Goal: Book appointment/travel/reservation

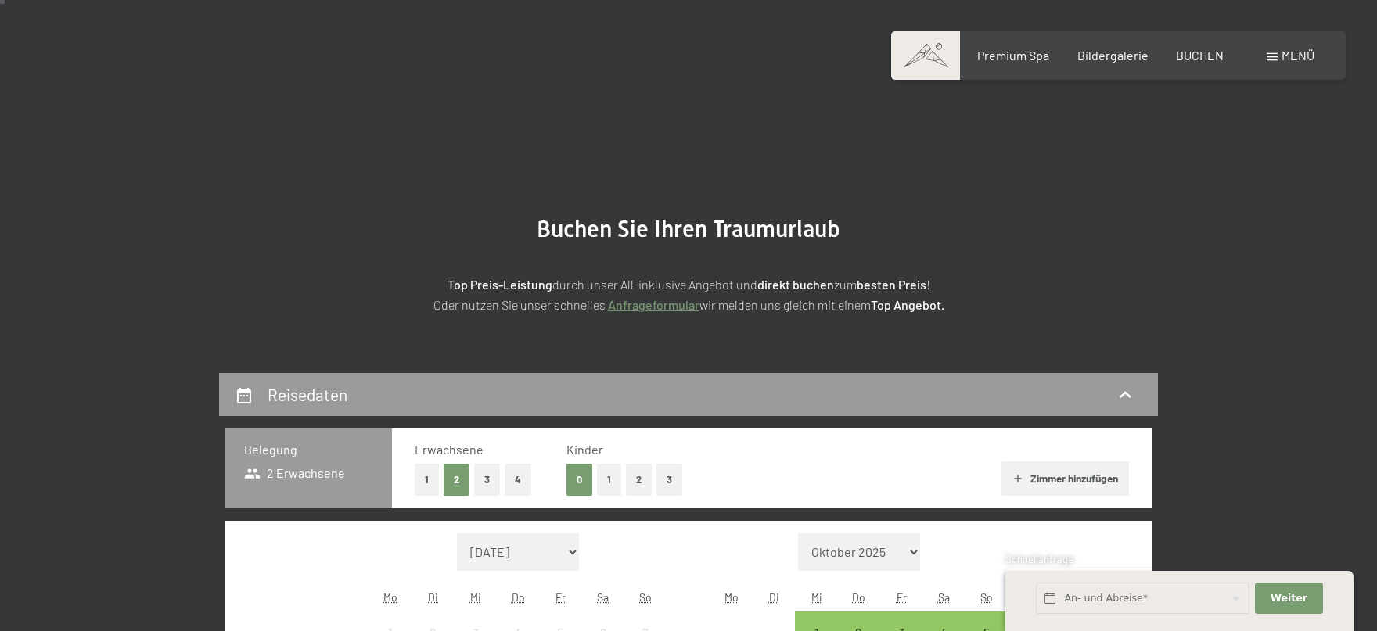
scroll to position [252, 0]
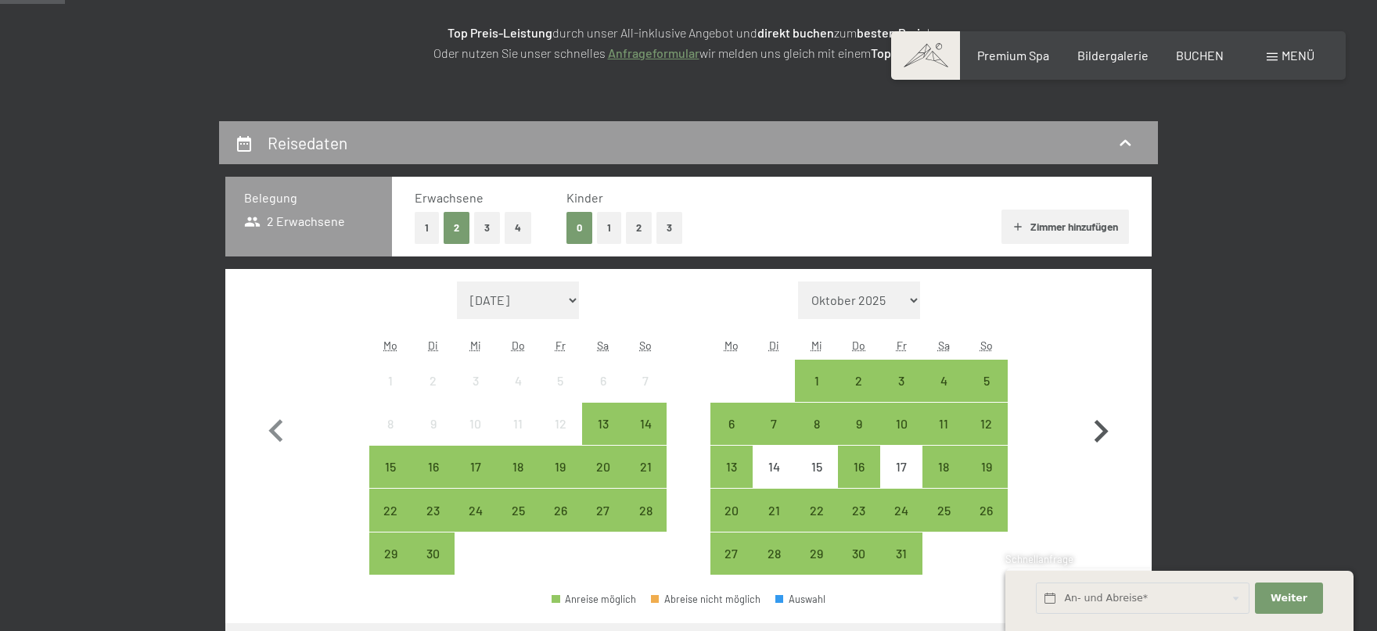
click at [1103, 427] on icon "button" at bounding box center [1102, 431] width 14 height 23
select select "[DATE]"
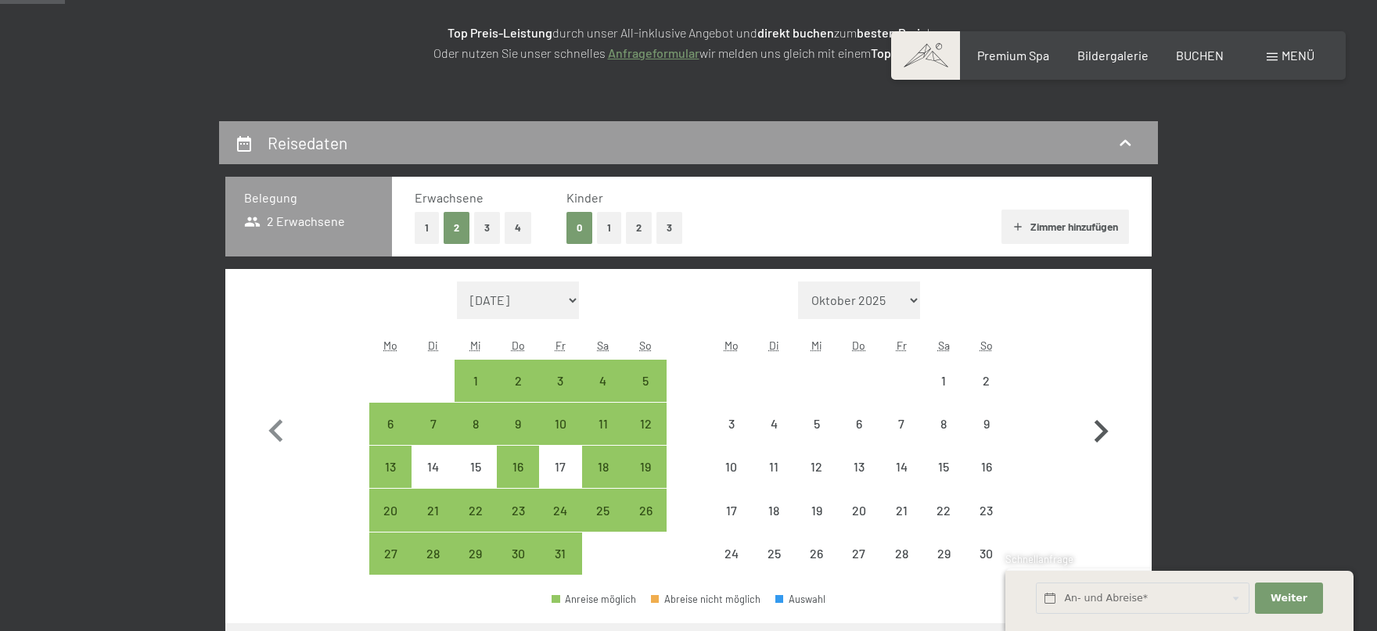
click at [1103, 427] on icon "button" at bounding box center [1102, 431] width 14 height 23
select select "[DATE]"
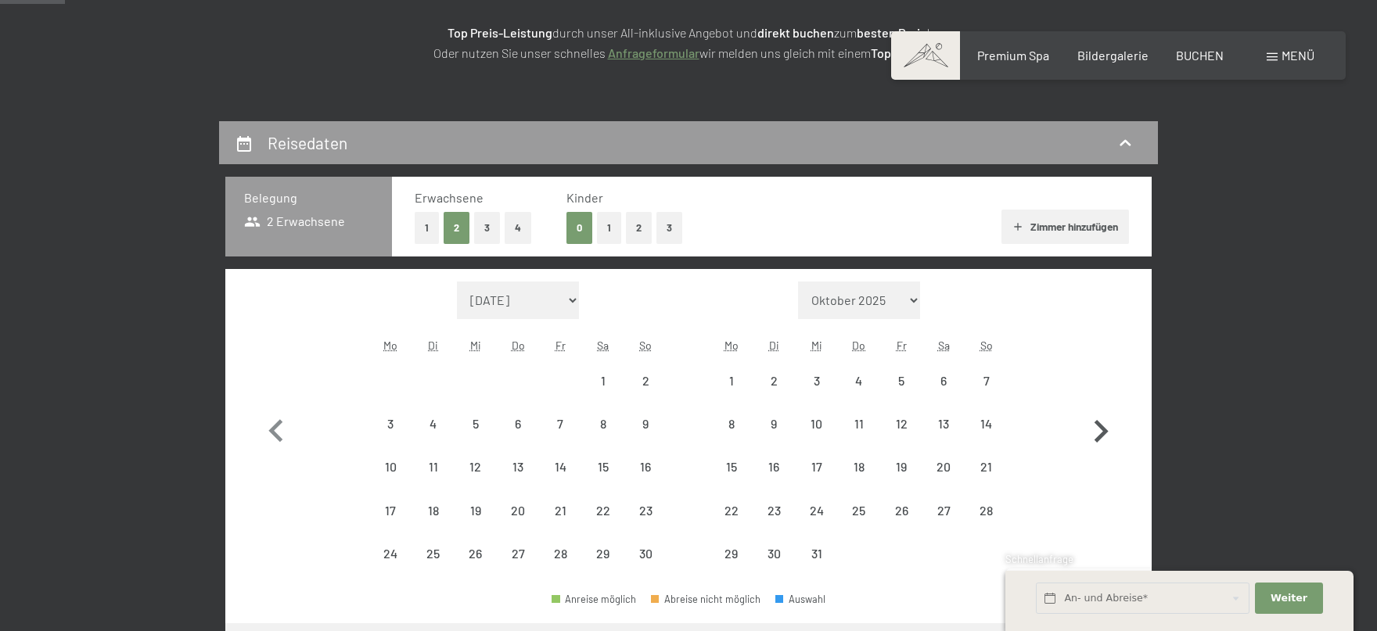
click at [1103, 427] on icon "button" at bounding box center [1102, 431] width 14 height 23
select select "[DATE]"
click at [1103, 427] on icon "button" at bounding box center [1102, 431] width 14 height 23
select select "[DATE]"
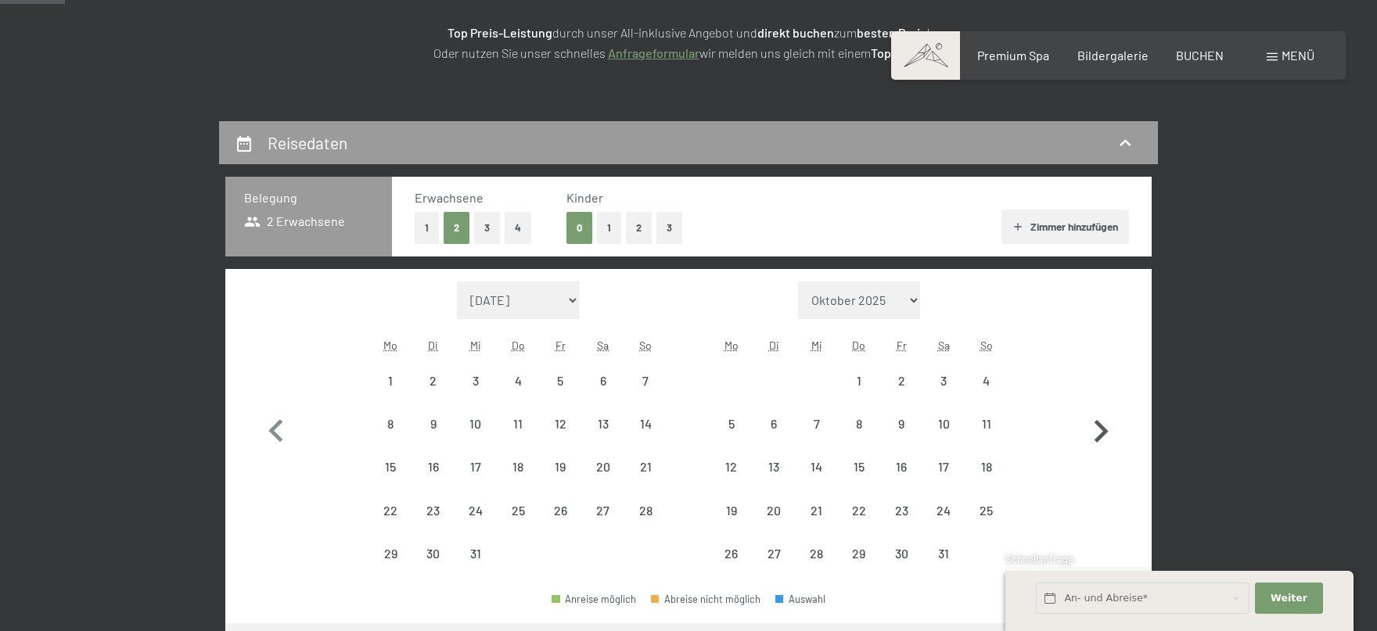
select select "[DATE]"
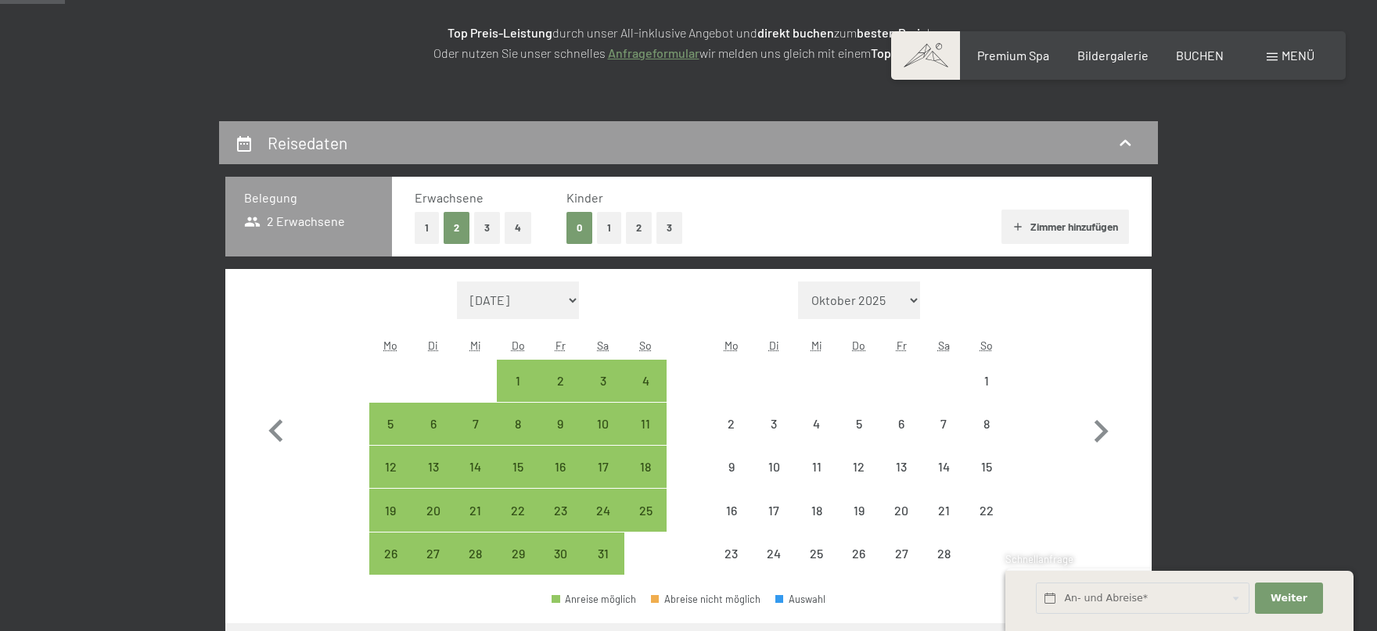
select select "[DATE]"
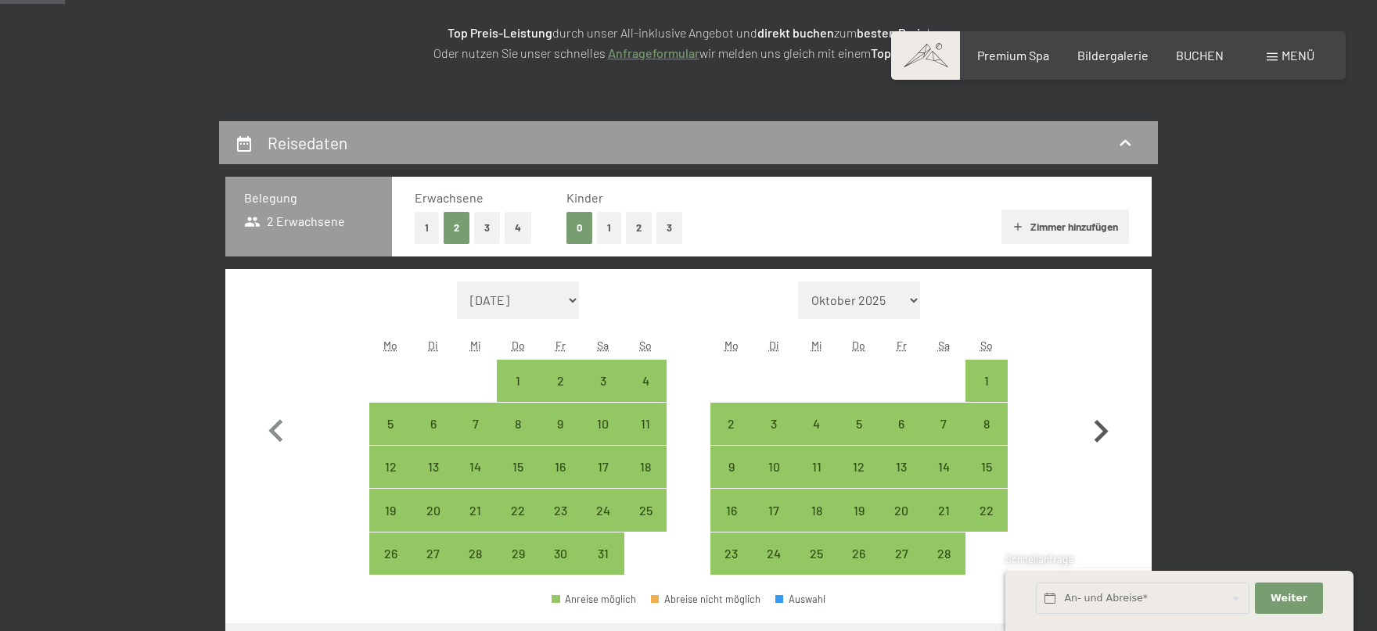
click at [1106, 424] on icon "button" at bounding box center [1100, 431] width 45 height 45
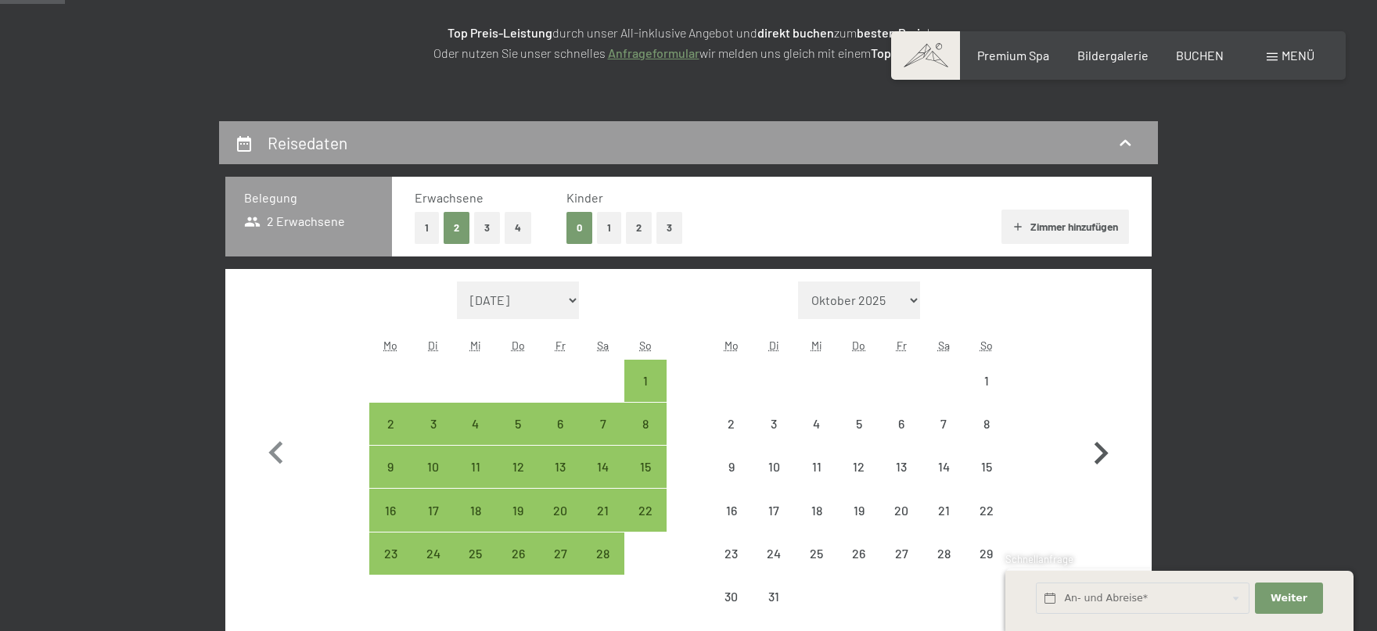
click at [1106, 424] on button "button" at bounding box center [1100, 450] width 45 height 337
select select "[DATE]"
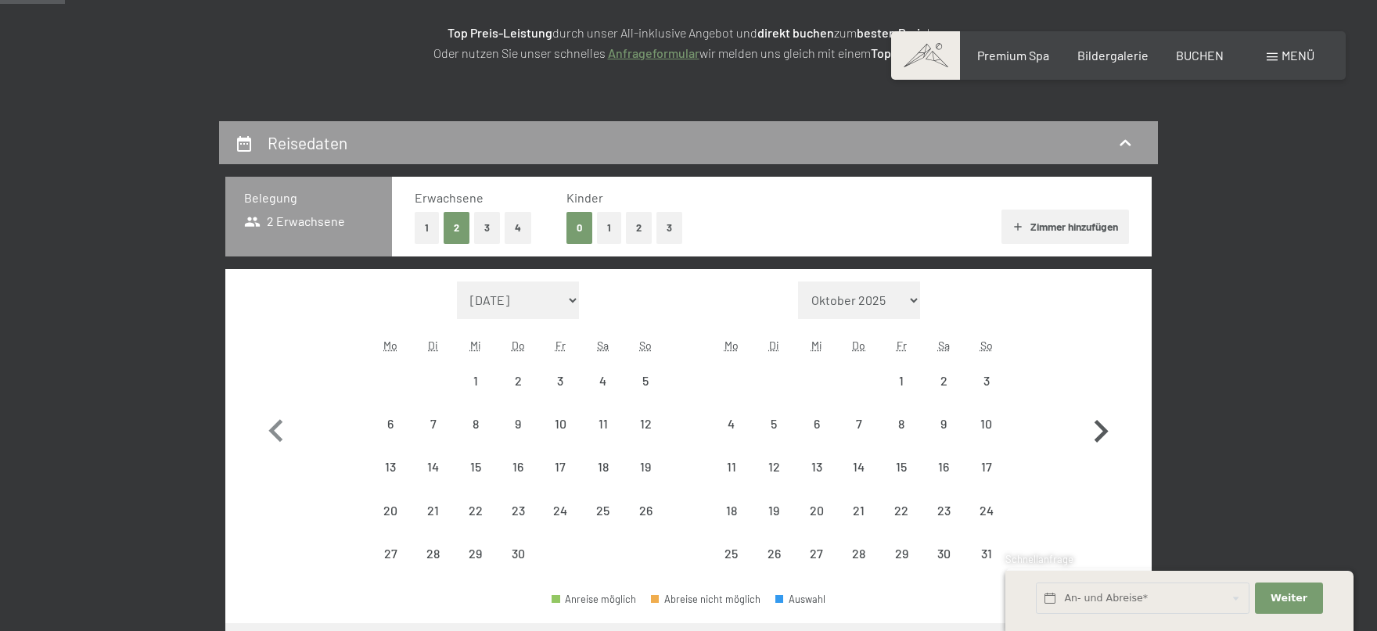
click at [1106, 424] on icon "button" at bounding box center [1100, 431] width 45 height 45
select select "[DATE]"
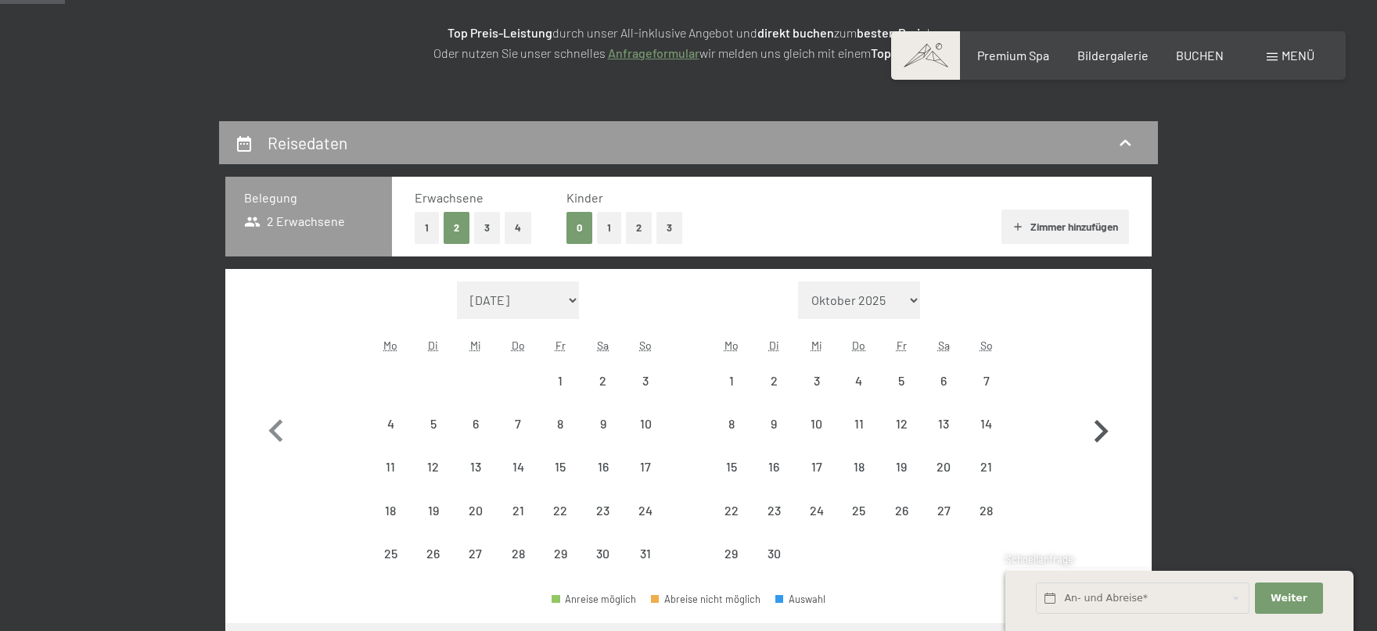
select select "[DATE]"
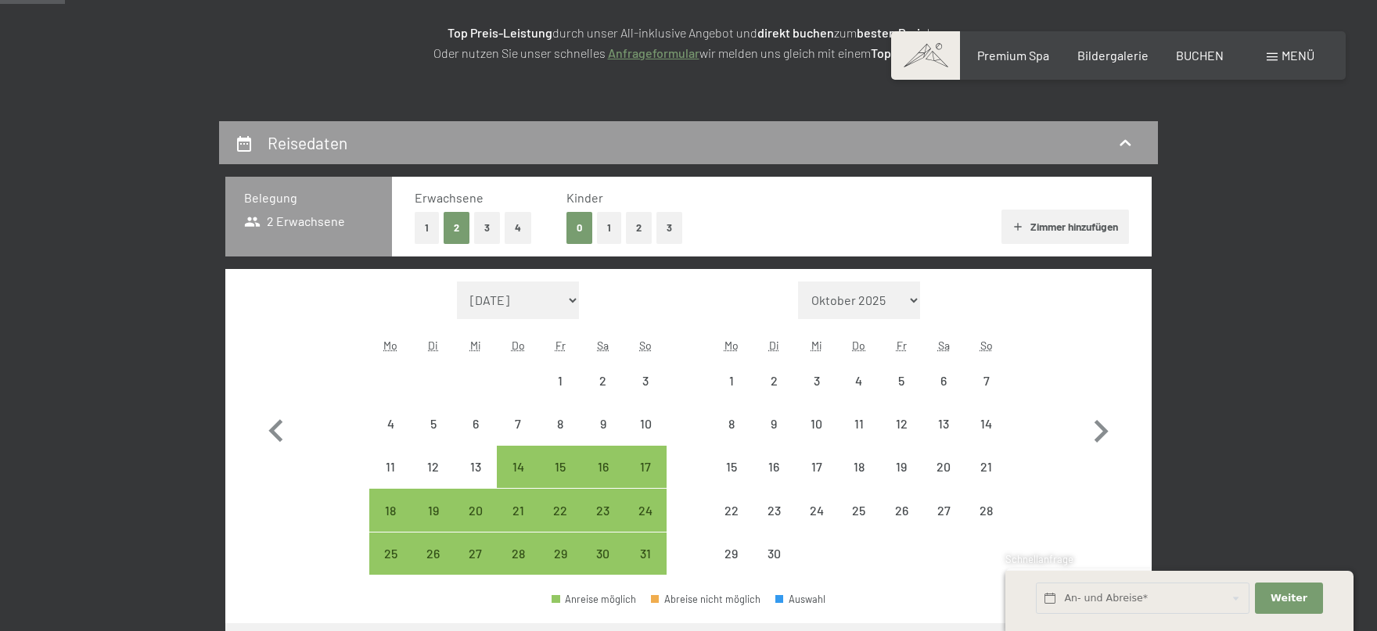
select select "[DATE]"
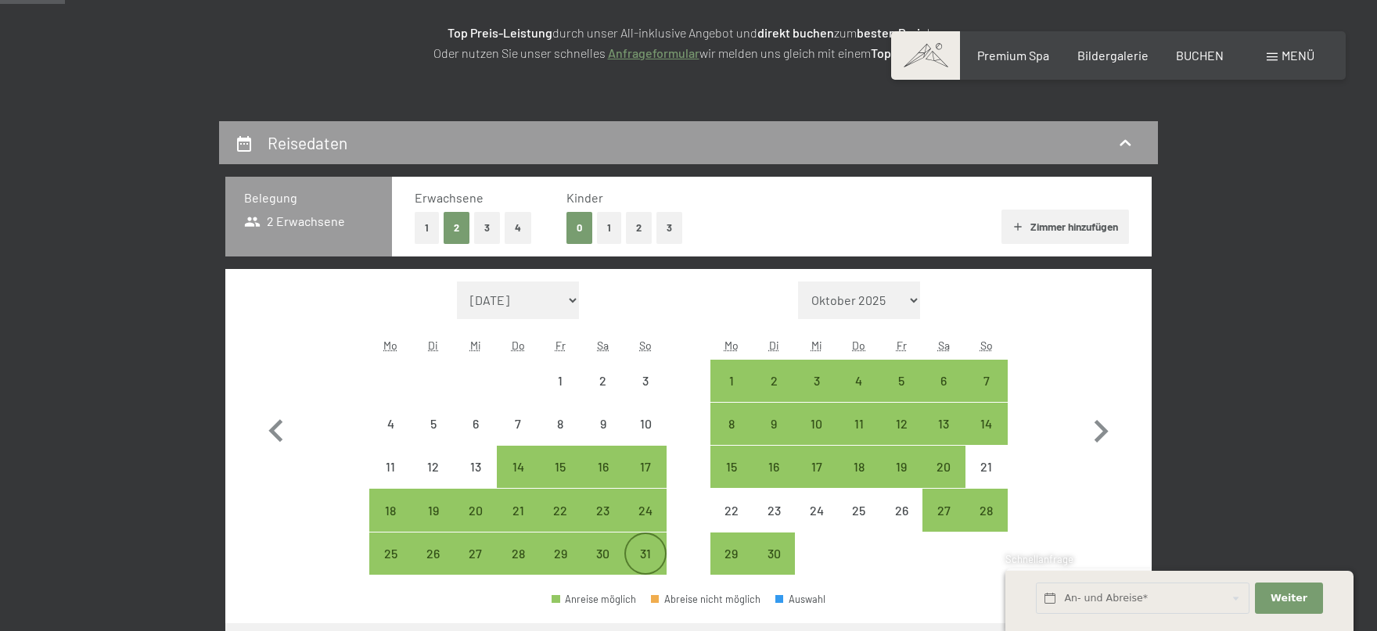
click at [645, 559] on div "31" at bounding box center [645, 567] width 39 height 39
select select "[DATE]"
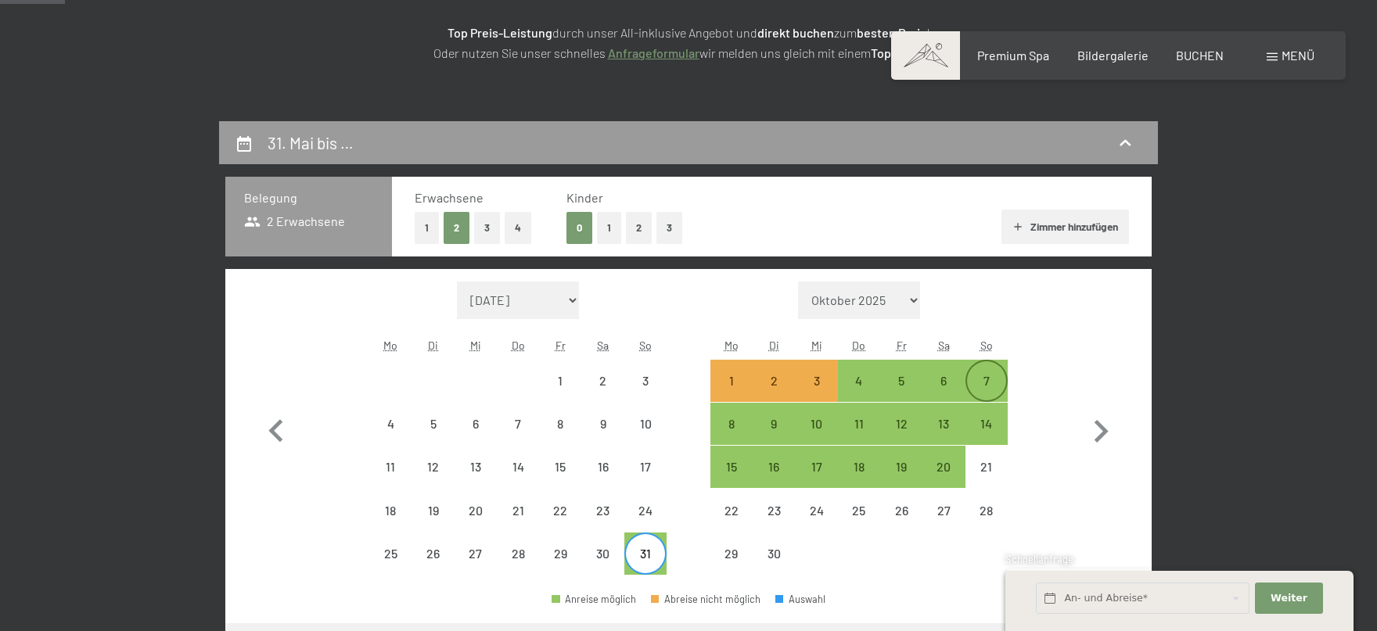
click at [977, 383] on div "7" at bounding box center [986, 394] width 39 height 39
select select "[DATE]"
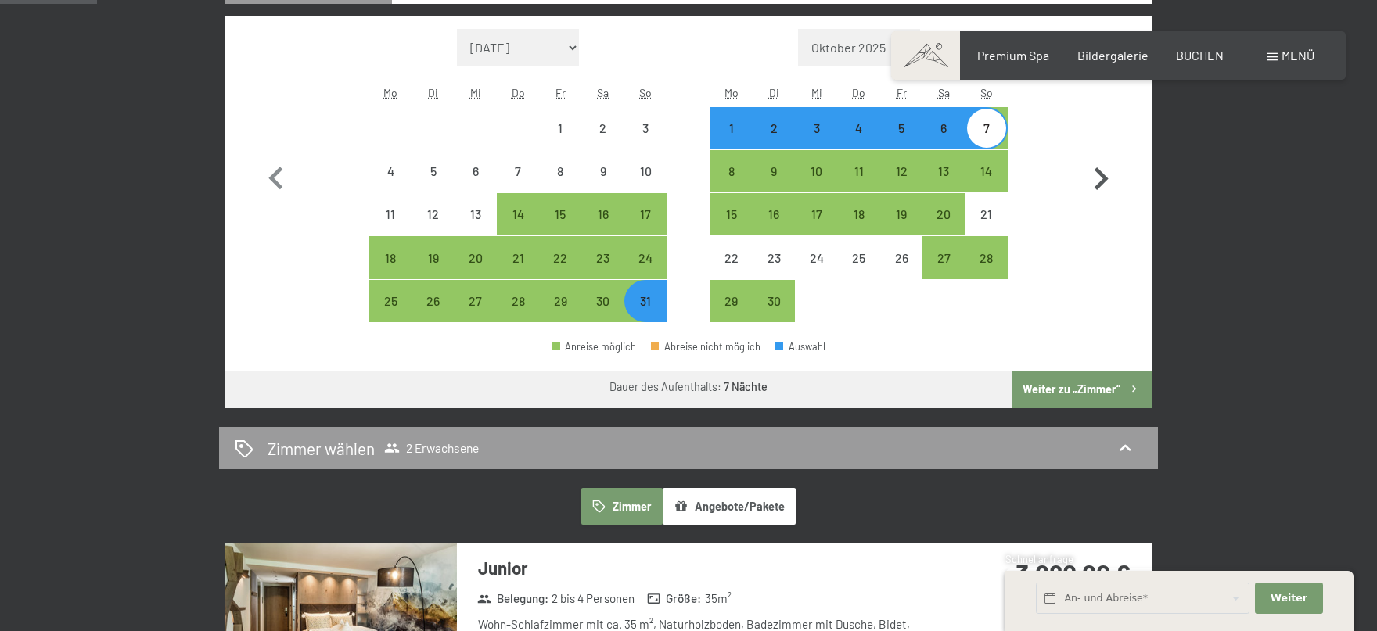
click at [1109, 379] on button "Weiter zu „Zimmer“" at bounding box center [1082, 390] width 140 height 38
select select "[DATE]"
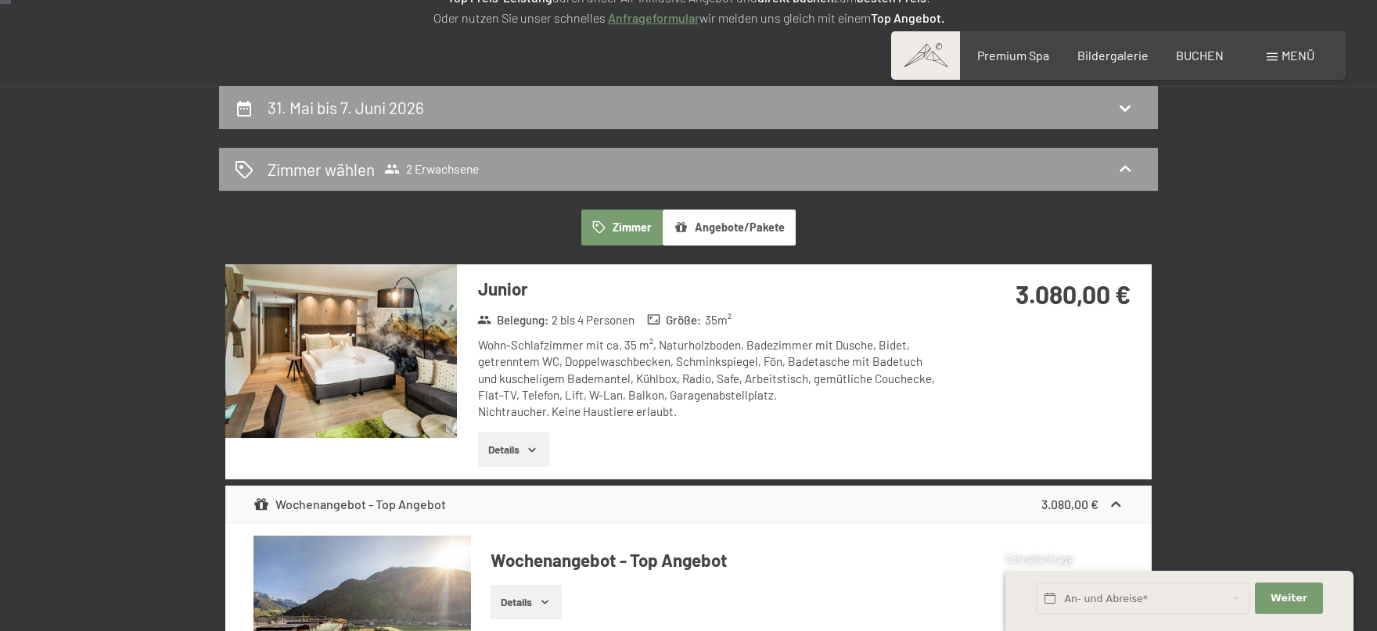
scroll to position [0, 0]
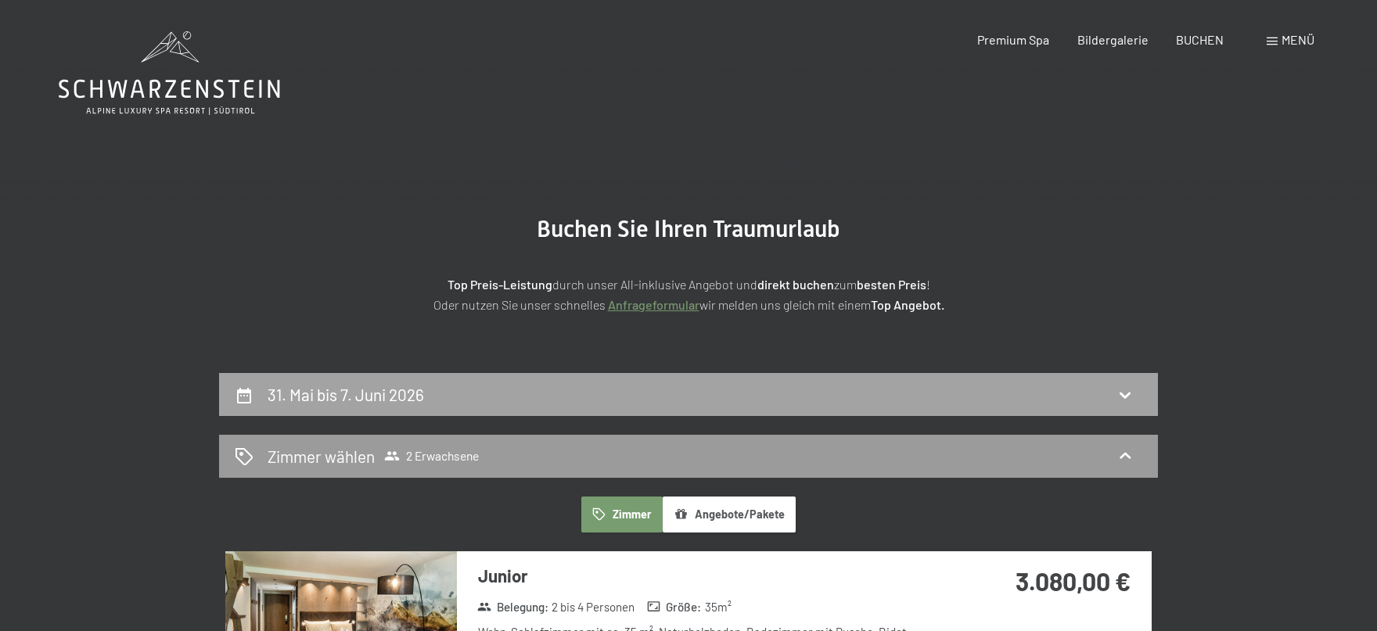
click at [435, 395] on div "31. Mai bis 7. Juni 2026" at bounding box center [689, 394] width 908 height 23
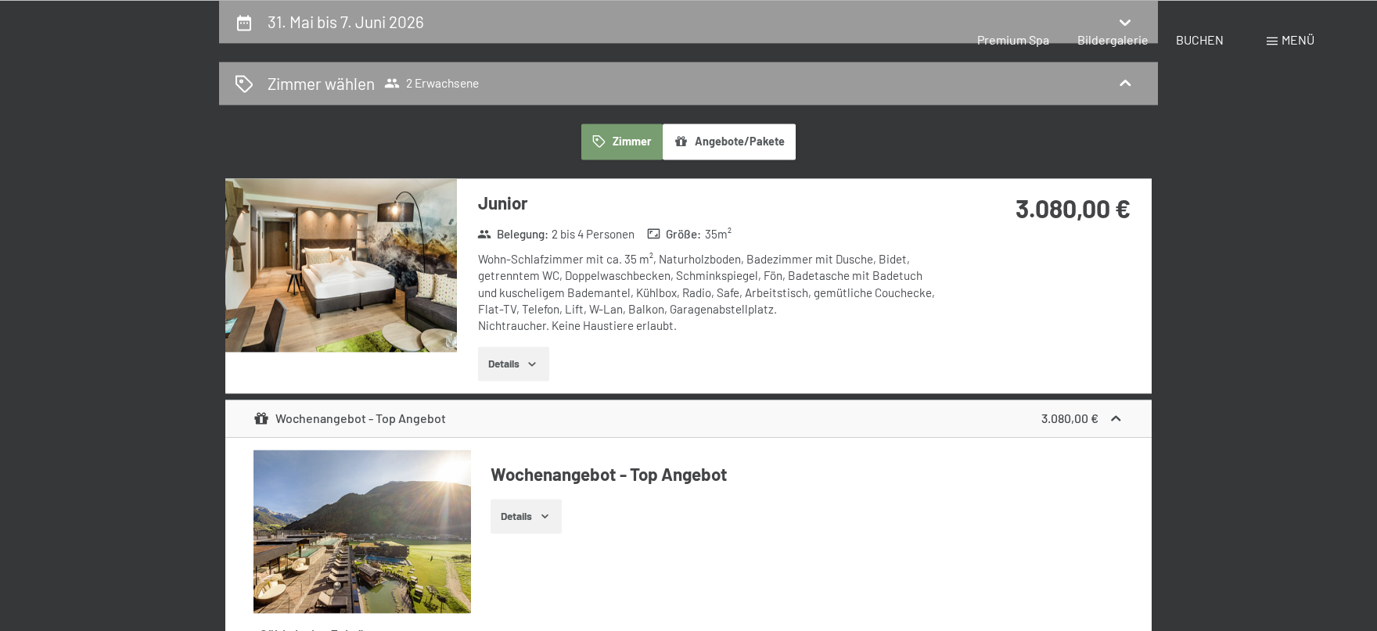
select select "[DATE]"
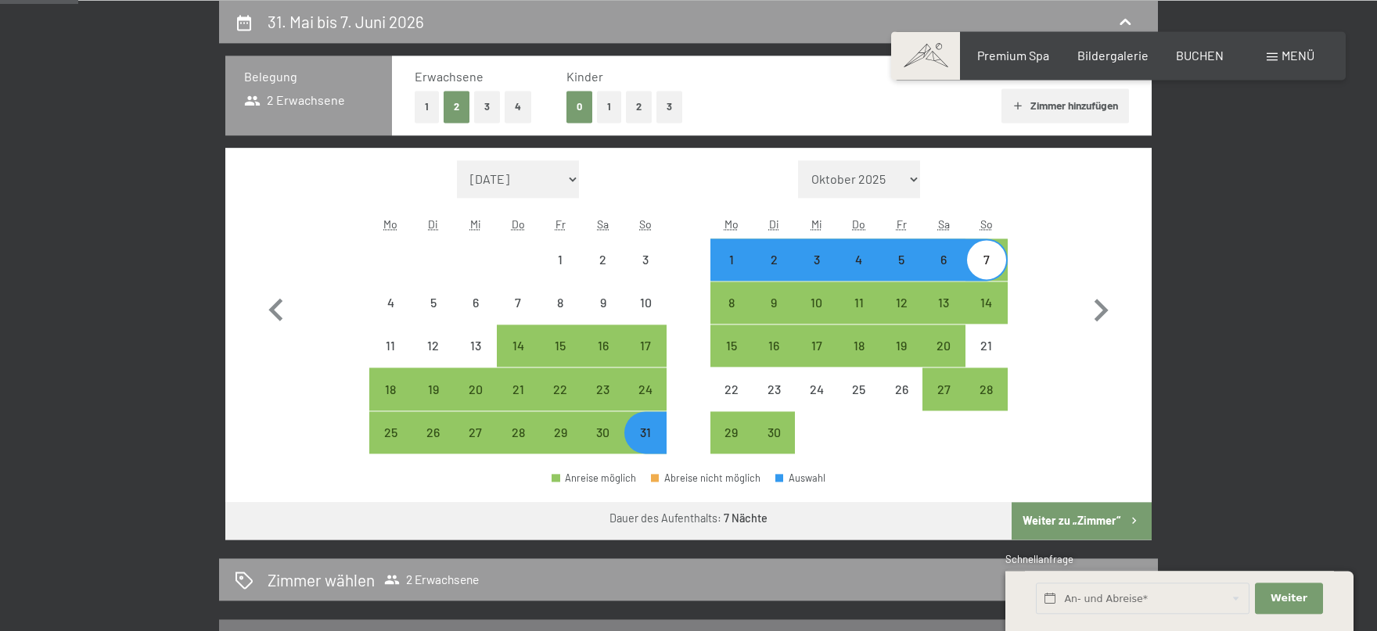
click at [987, 259] on div "7" at bounding box center [986, 273] width 39 height 39
select select "[DATE]"
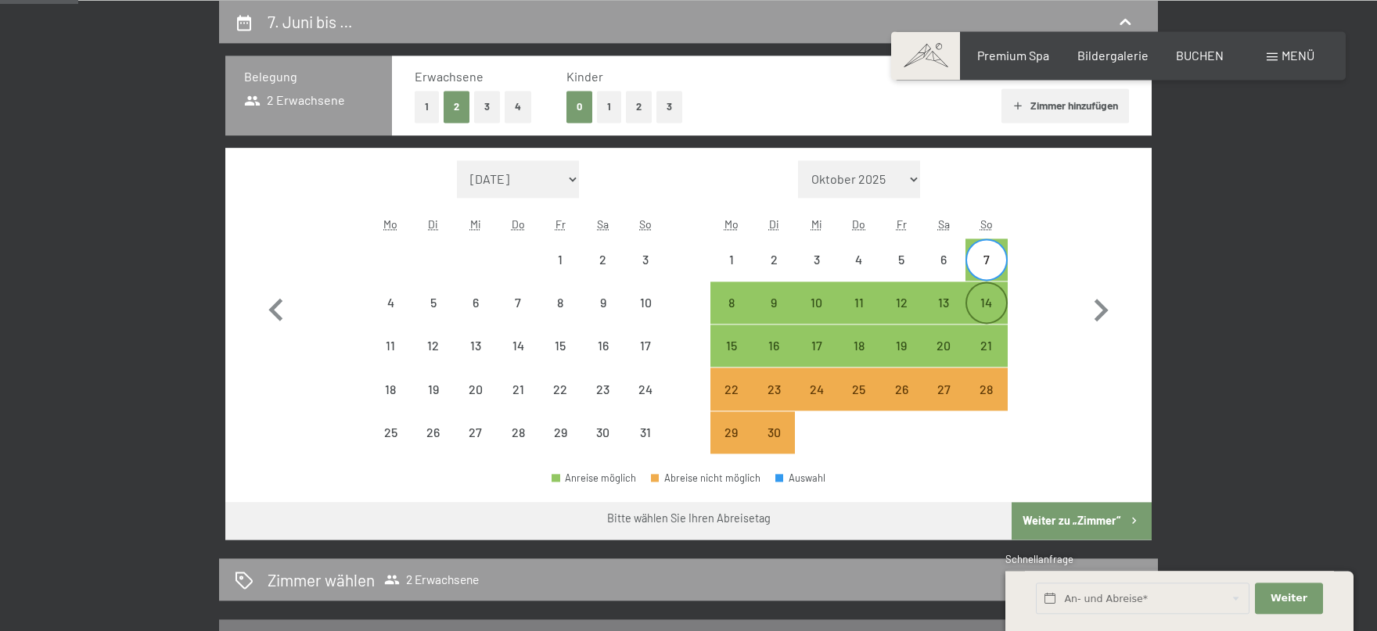
click at [991, 308] on div "14" at bounding box center [986, 316] width 39 height 39
select select "[DATE]"
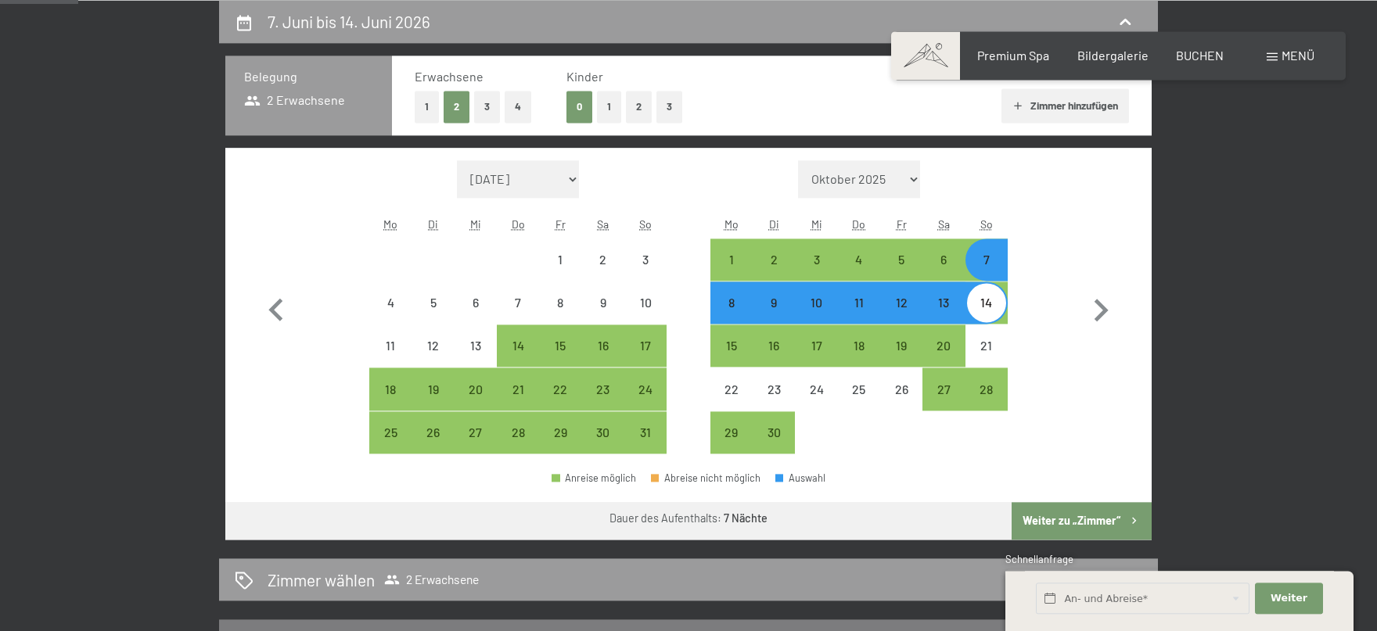
click at [1085, 518] on button "Weiter zu „Zimmer“" at bounding box center [1082, 521] width 140 height 38
select select "[DATE]"
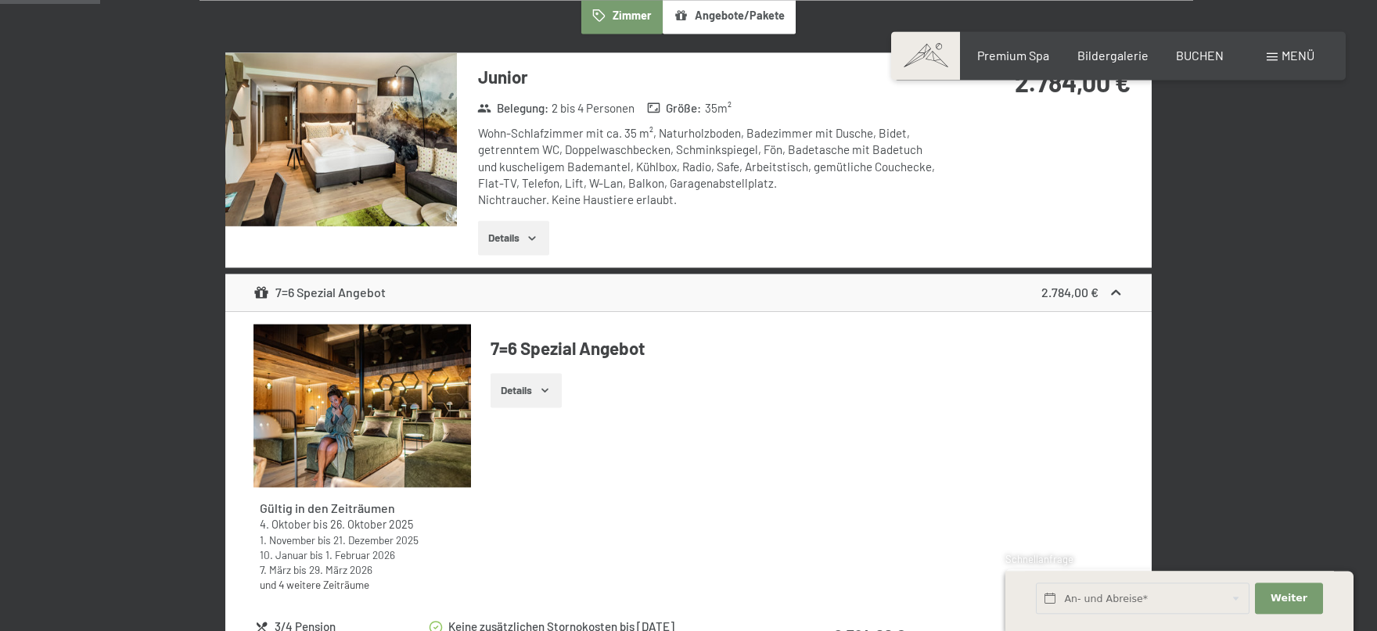
scroll to position [0, 0]
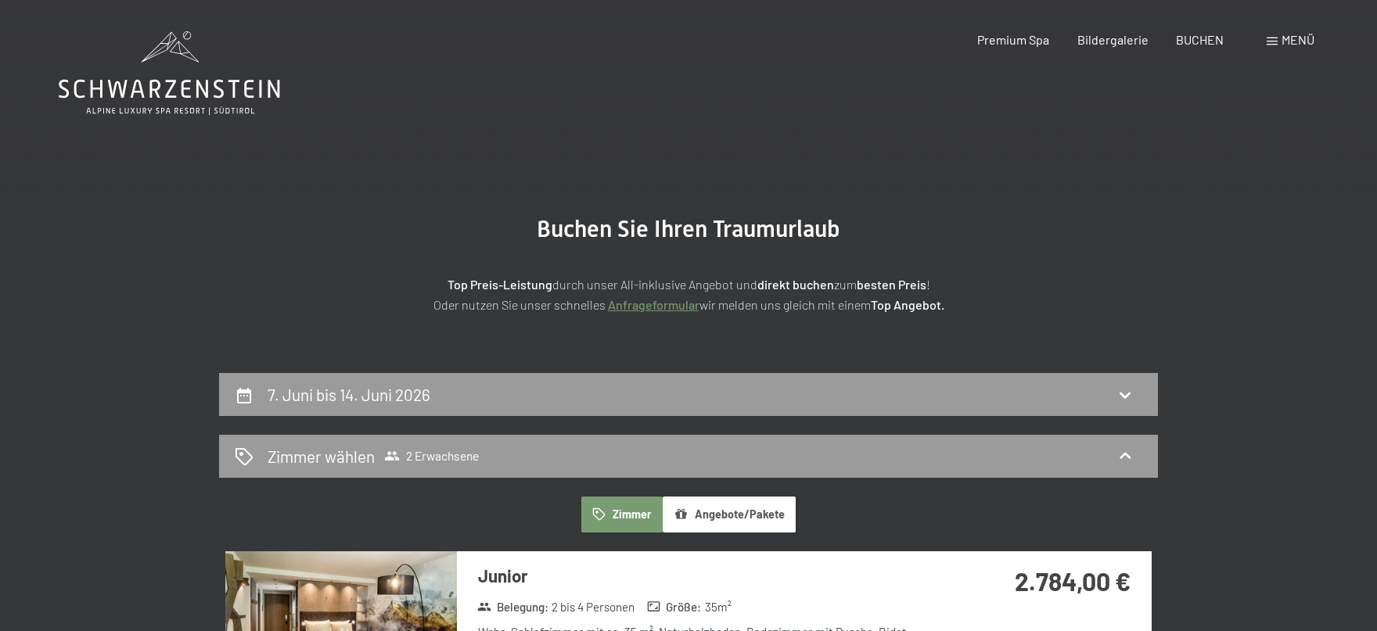
click at [172, 92] on icon at bounding box center [169, 73] width 221 height 84
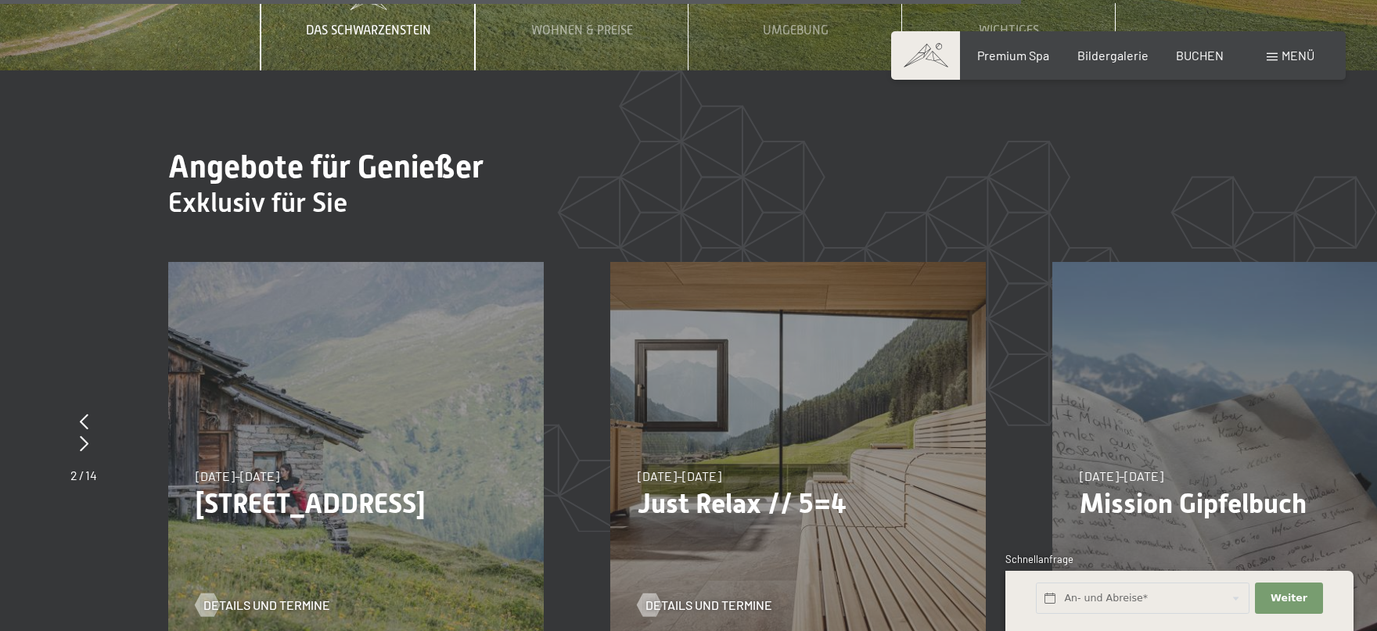
scroll to position [5428, 0]
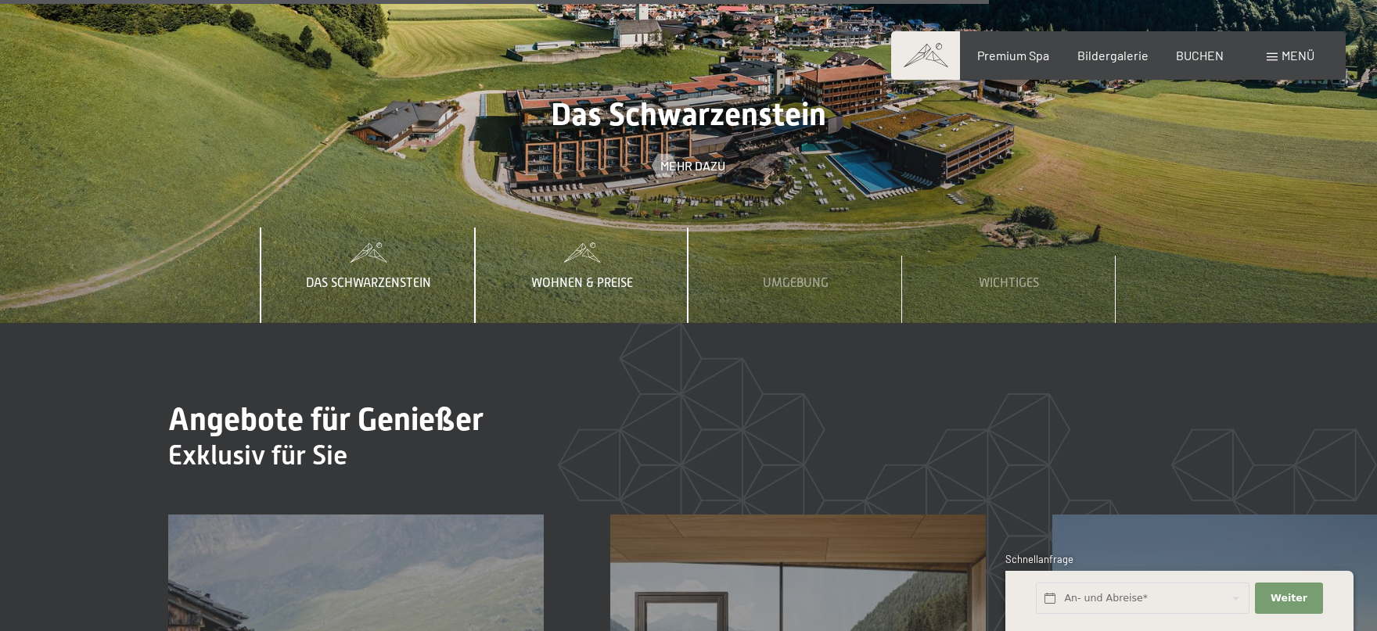
click at [563, 228] on div "Wohnen & Preise" at bounding box center [582, 275] width 125 height 95
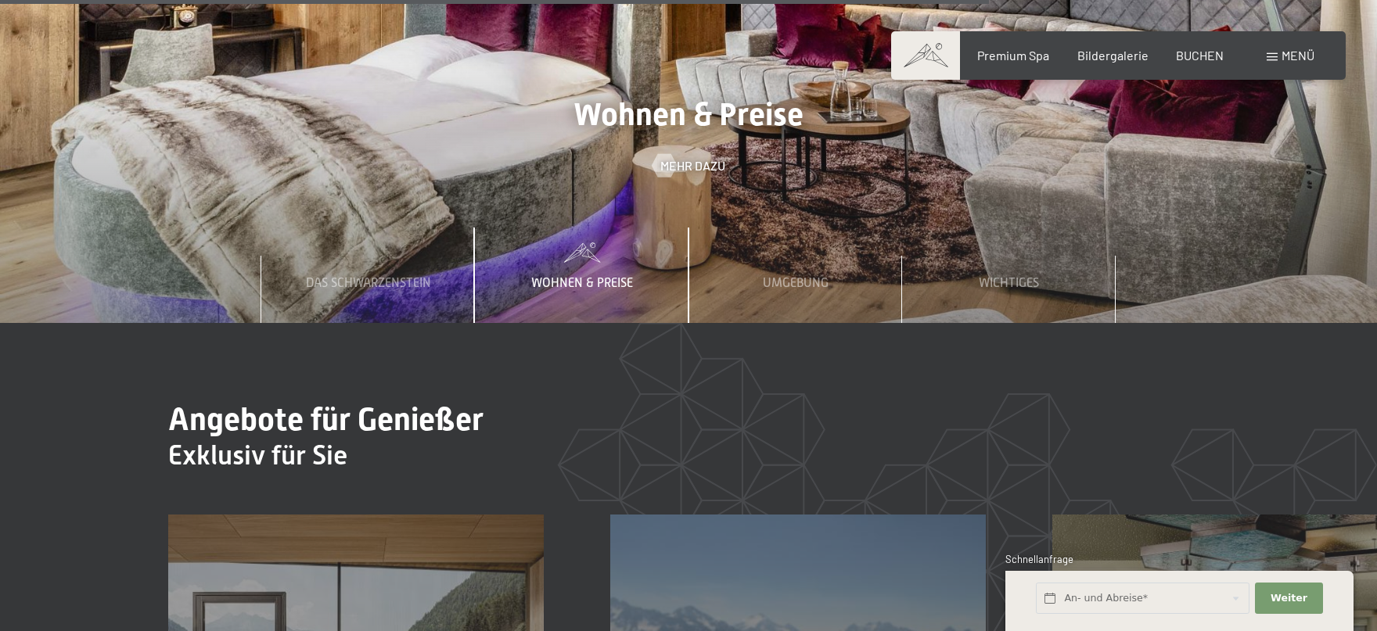
click at [598, 276] on span "Wohnen & Preise" at bounding box center [582, 283] width 102 height 14
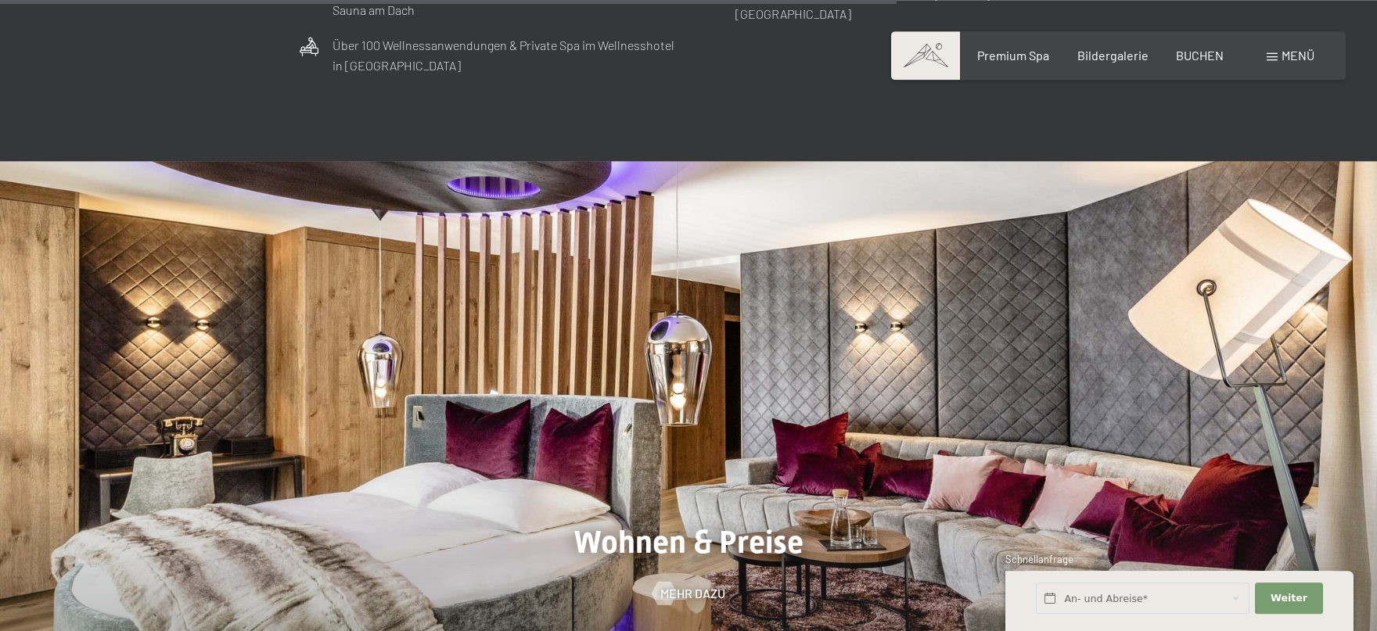
scroll to position [5049, 0]
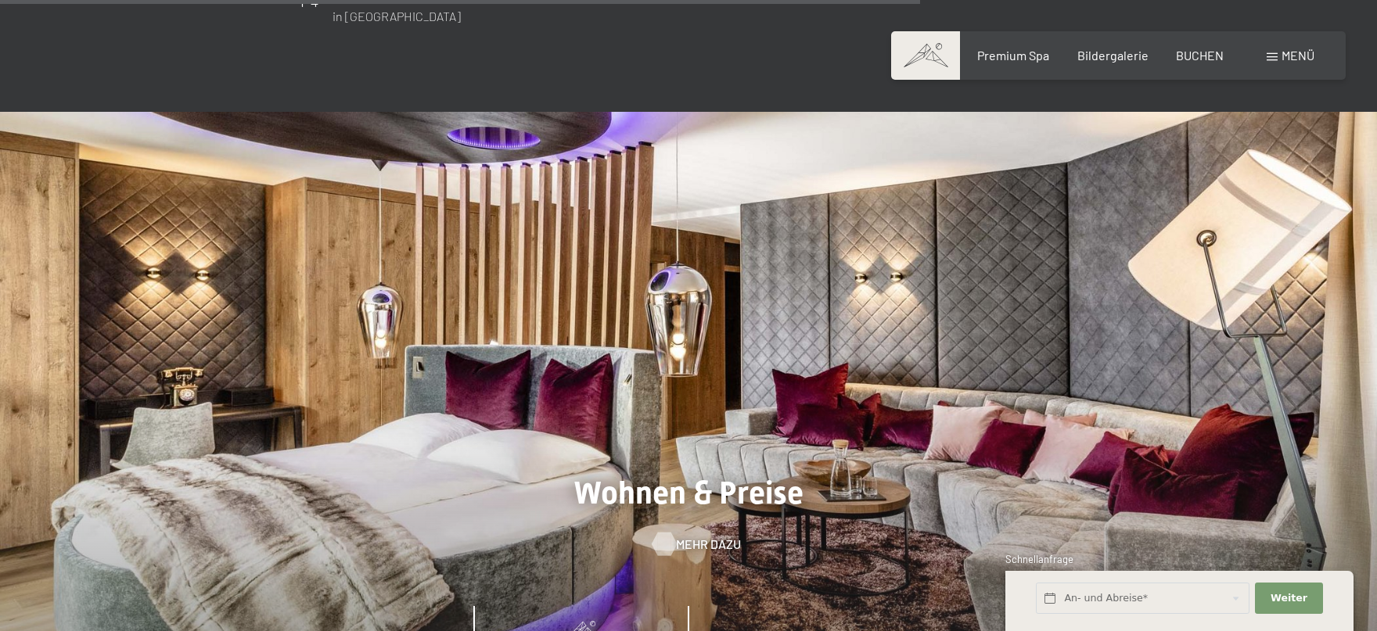
click at [682, 536] on span "Mehr dazu" at bounding box center [708, 544] width 65 height 17
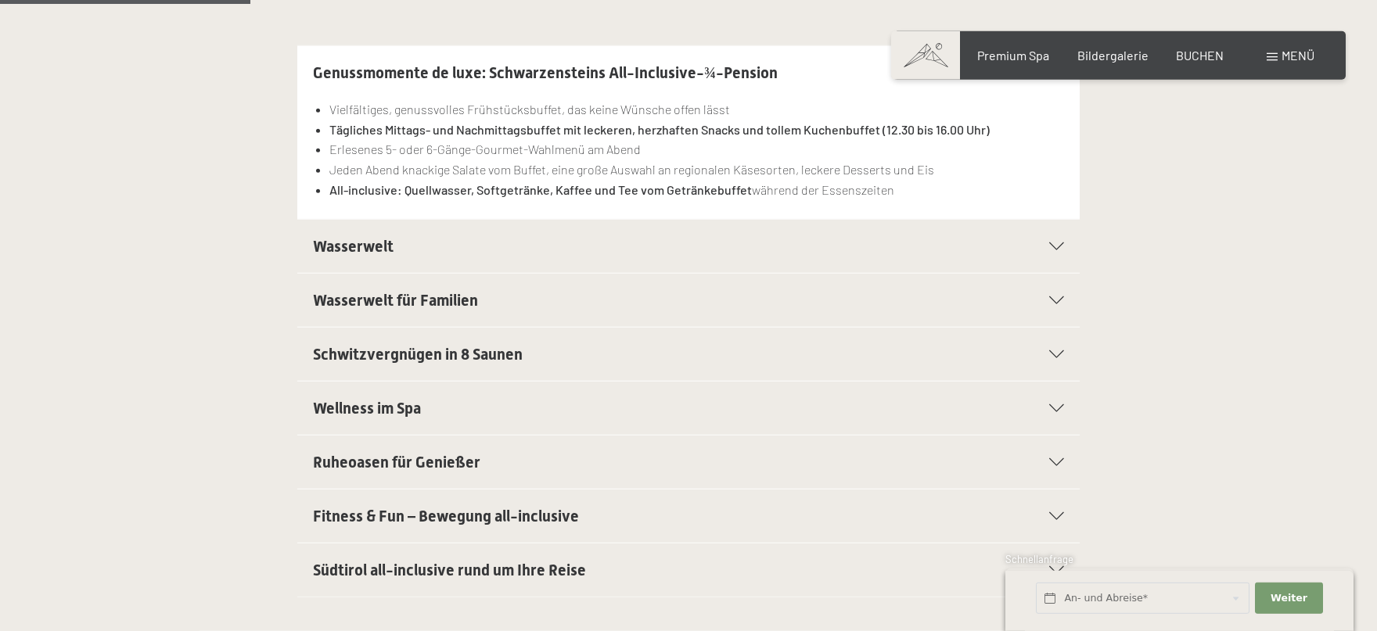
scroll to position [252, 0]
